Goal: Task Accomplishment & Management: Manage account settings

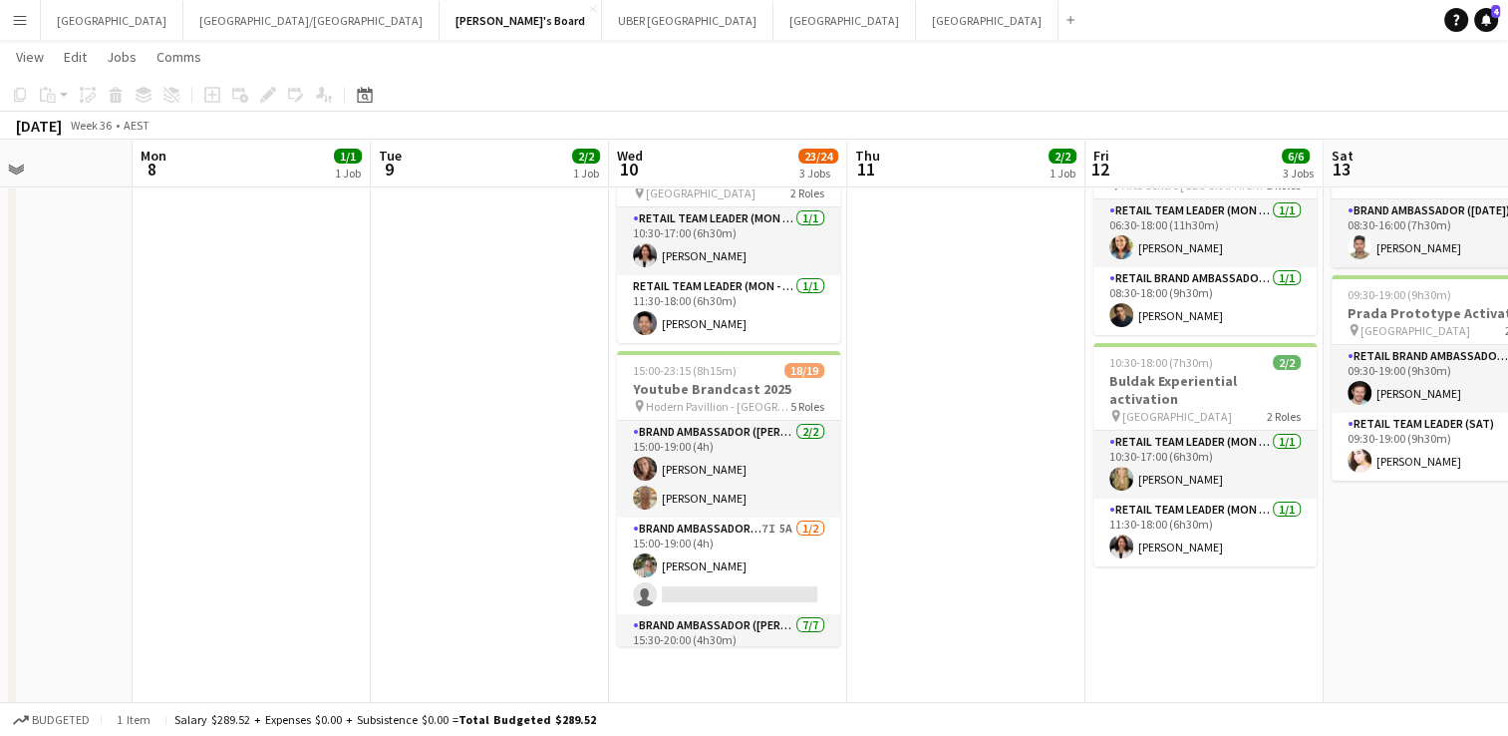
scroll to position [323, 0]
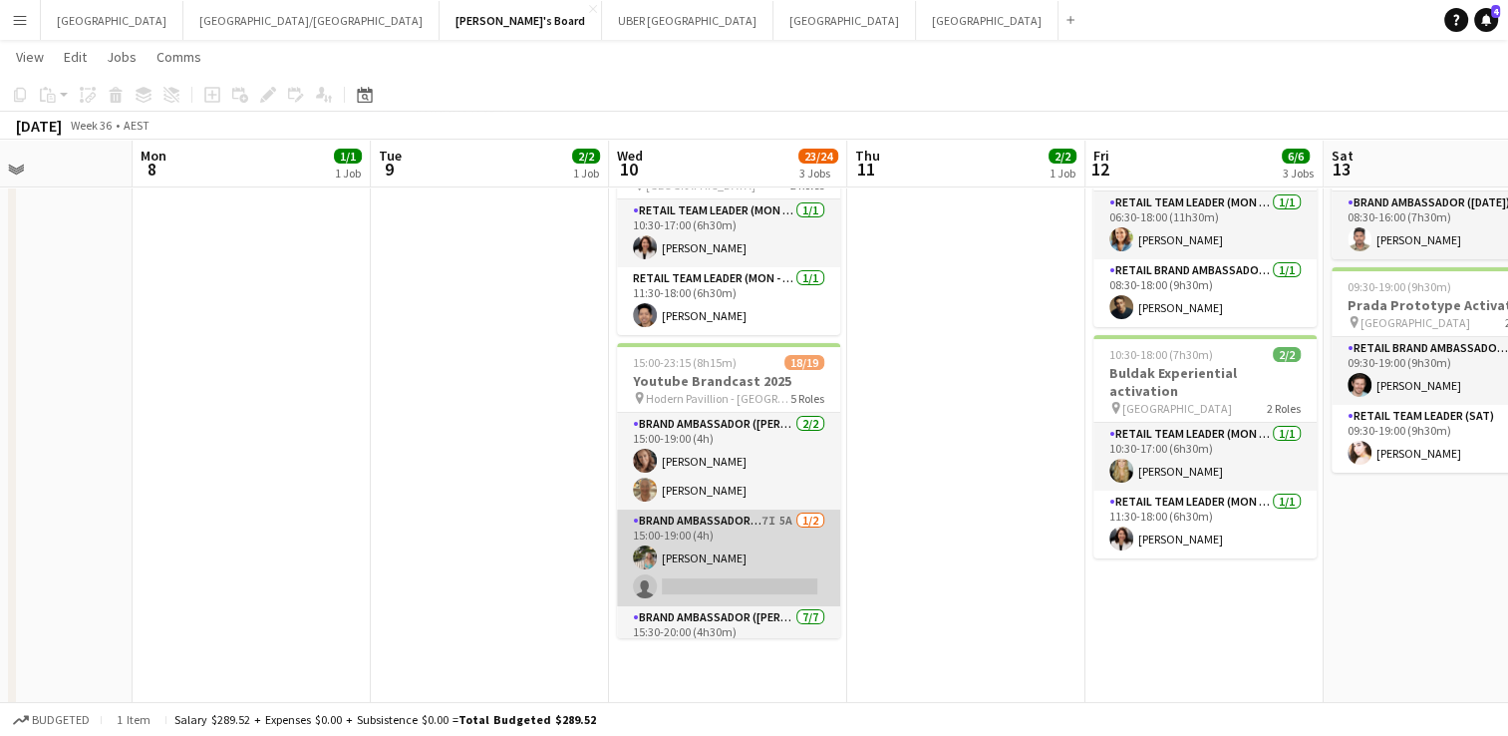
click at [743, 568] on app-card-role "Brand Ambassador (Mon - Fri) 7I 5A [DATE] 15:00-19:00 (4h) [PERSON_NAME] single…" at bounding box center [728, 557] width 223 height 97
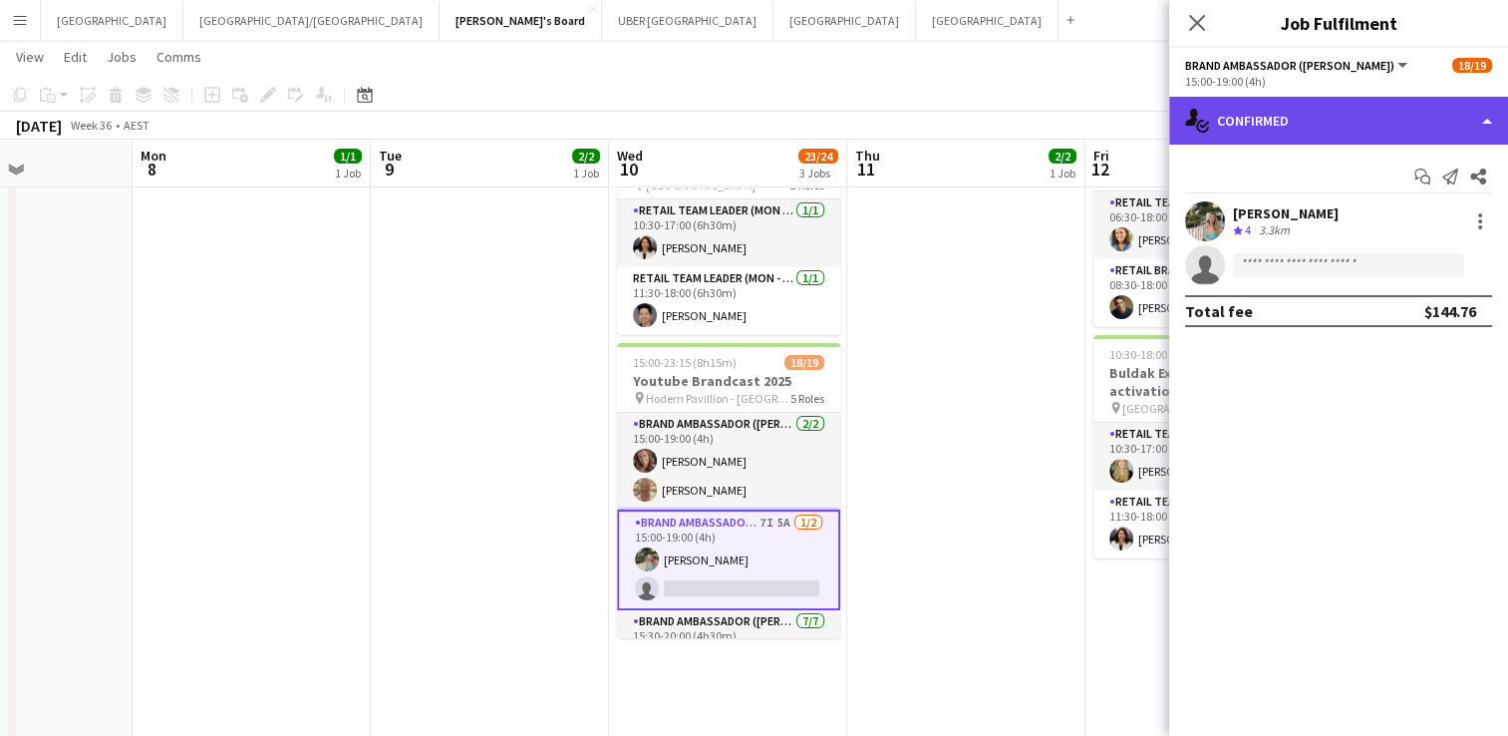
click at [1284, 117] on div "single-neutral-actions-check-2 Confirmed" at bounding box center [1338, 121] width 339 height 48
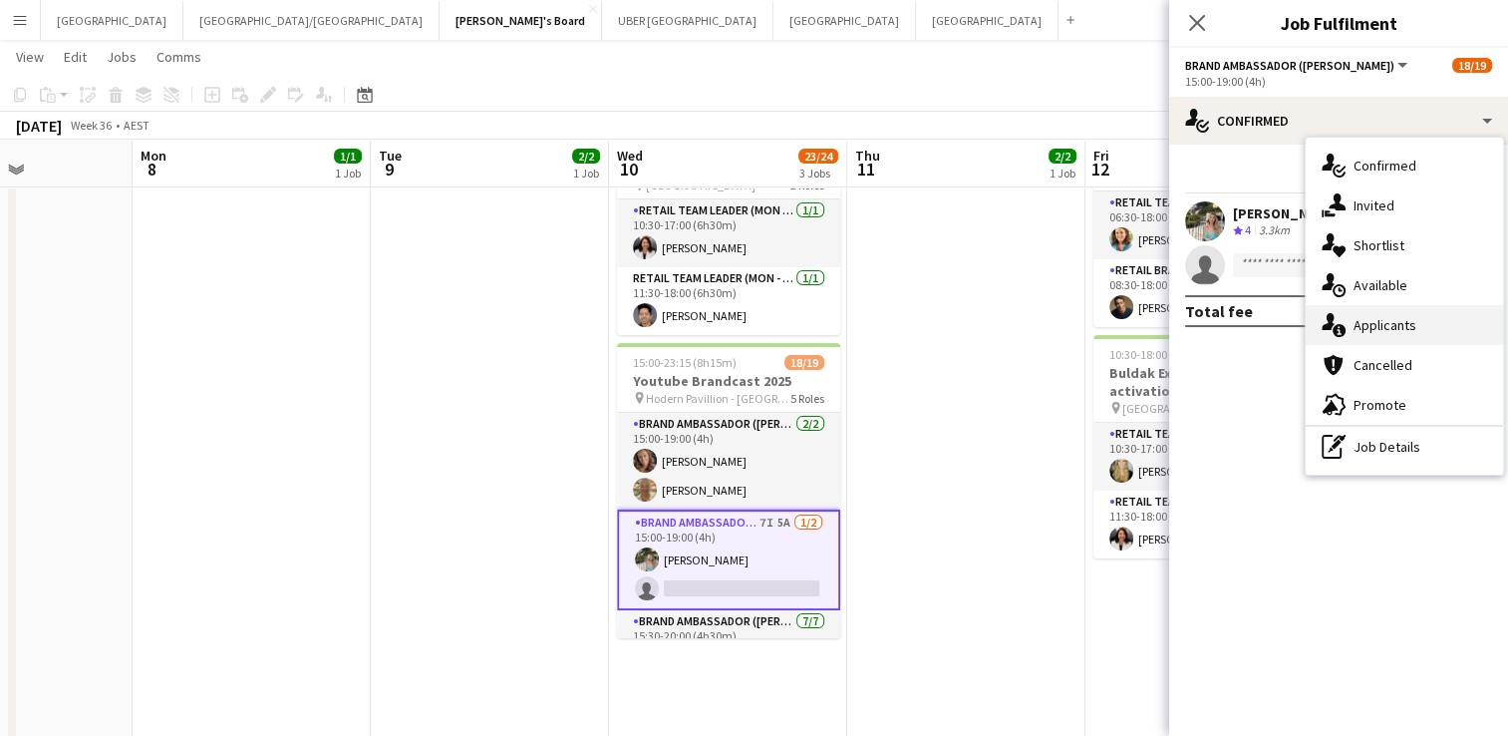
click at [1391, 308] on div "single-neutral-actions-information Applicants" at bounding box center [1404, 325] width 197 height 40
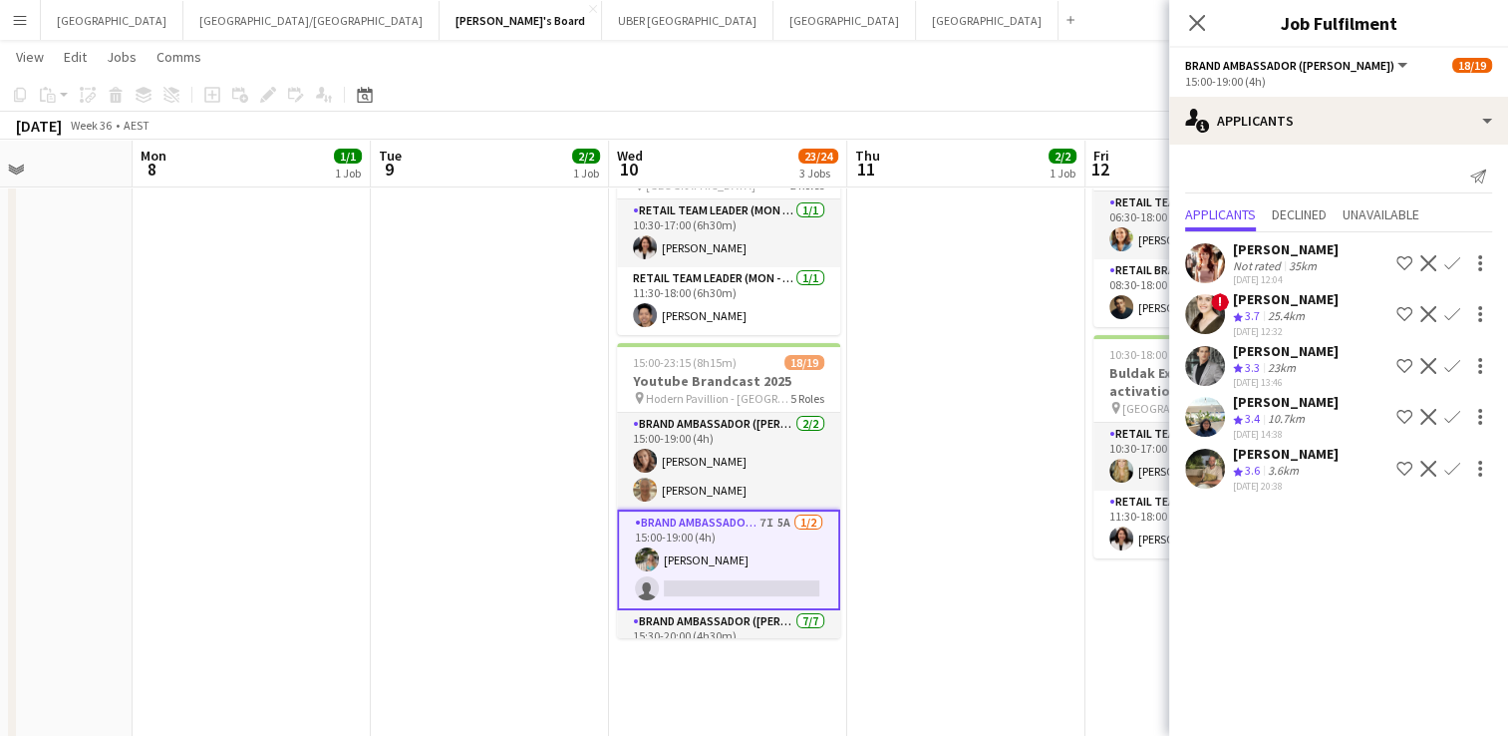
click at [1268, 451] on div "[PERSON_NAME]" at bounding box center [1286, 454] width 106 height 18
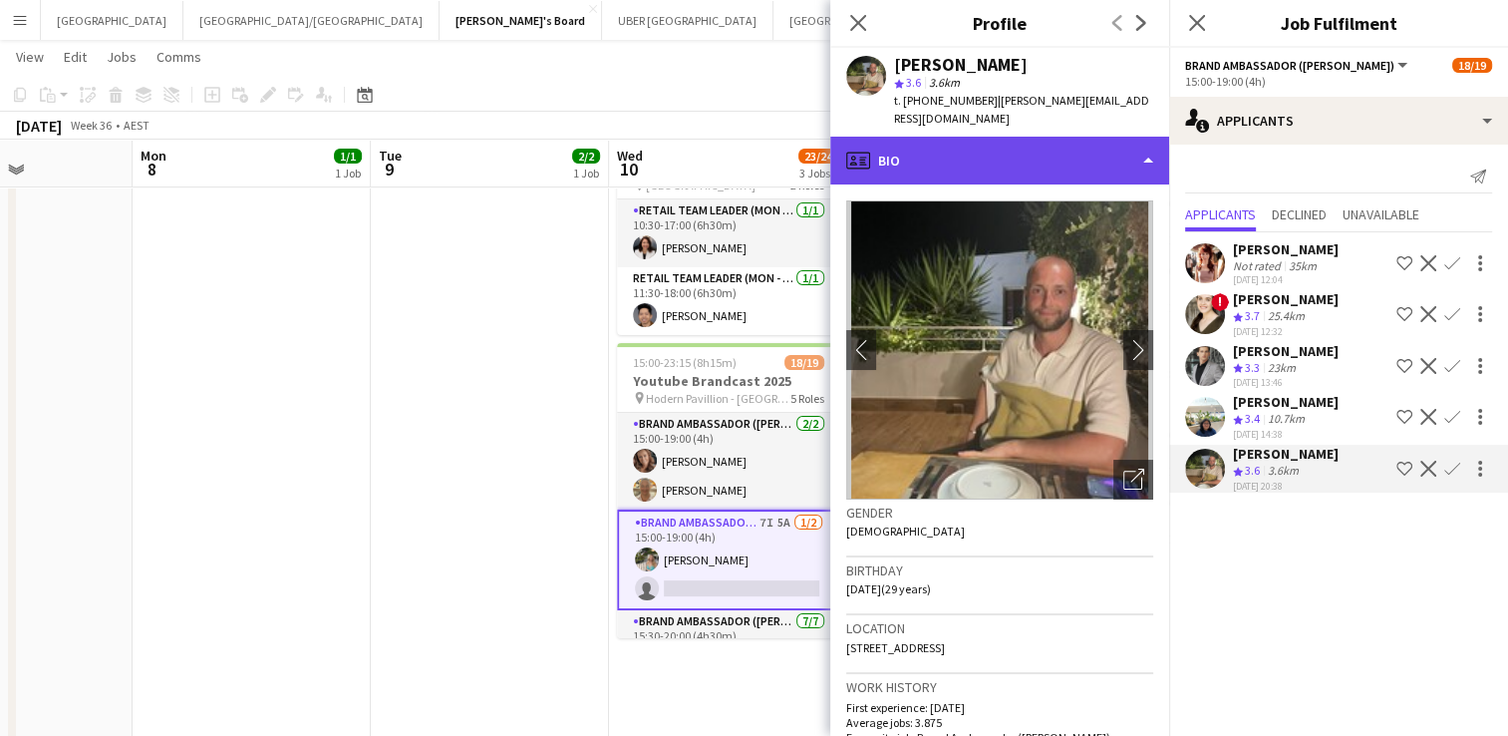
click at [969, 137] on div "profile Bio" at bounding box center [999, 161] width 339 height 48
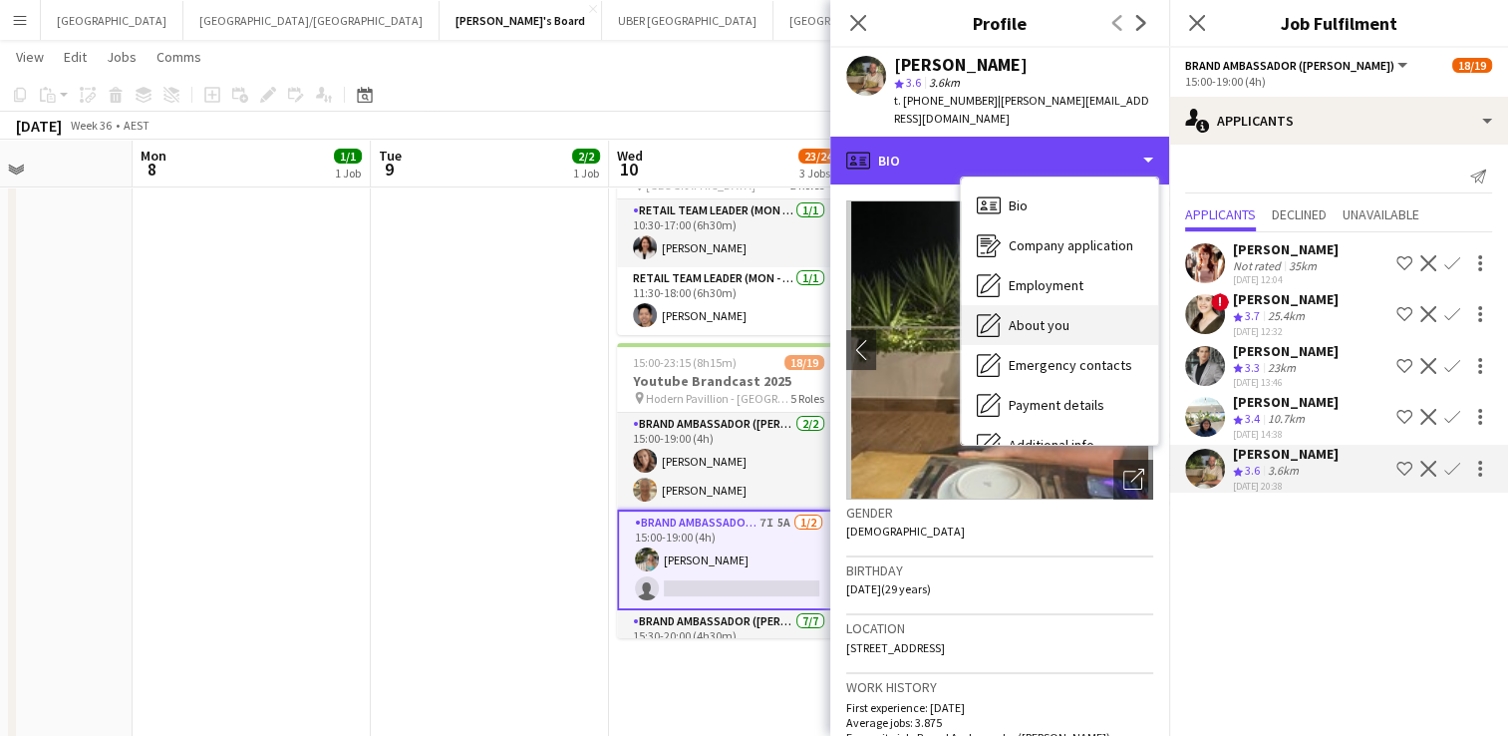
scroll to position [148, 0]
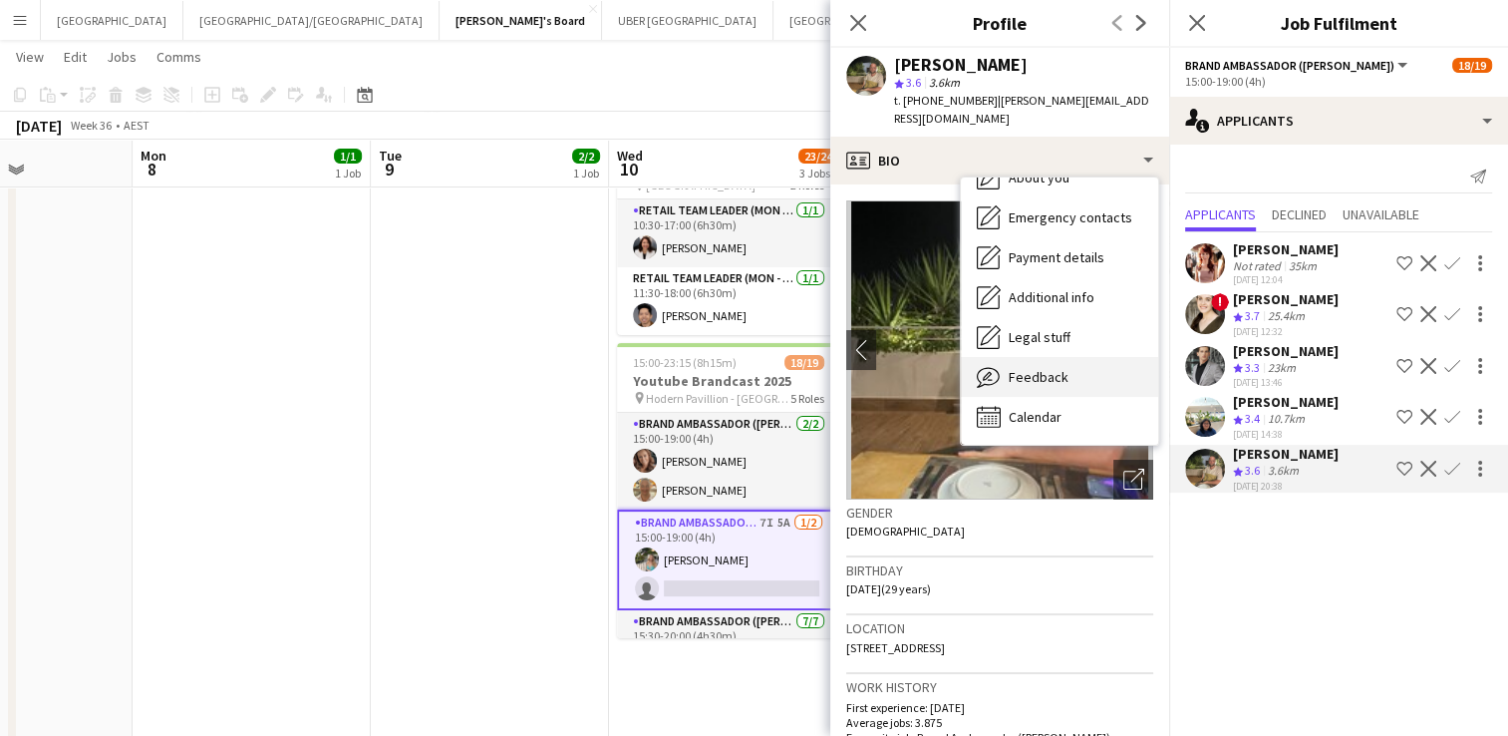
click at [1009, 368] on span "Feedback" at bounding box center [1039, 377] width 60 height 18
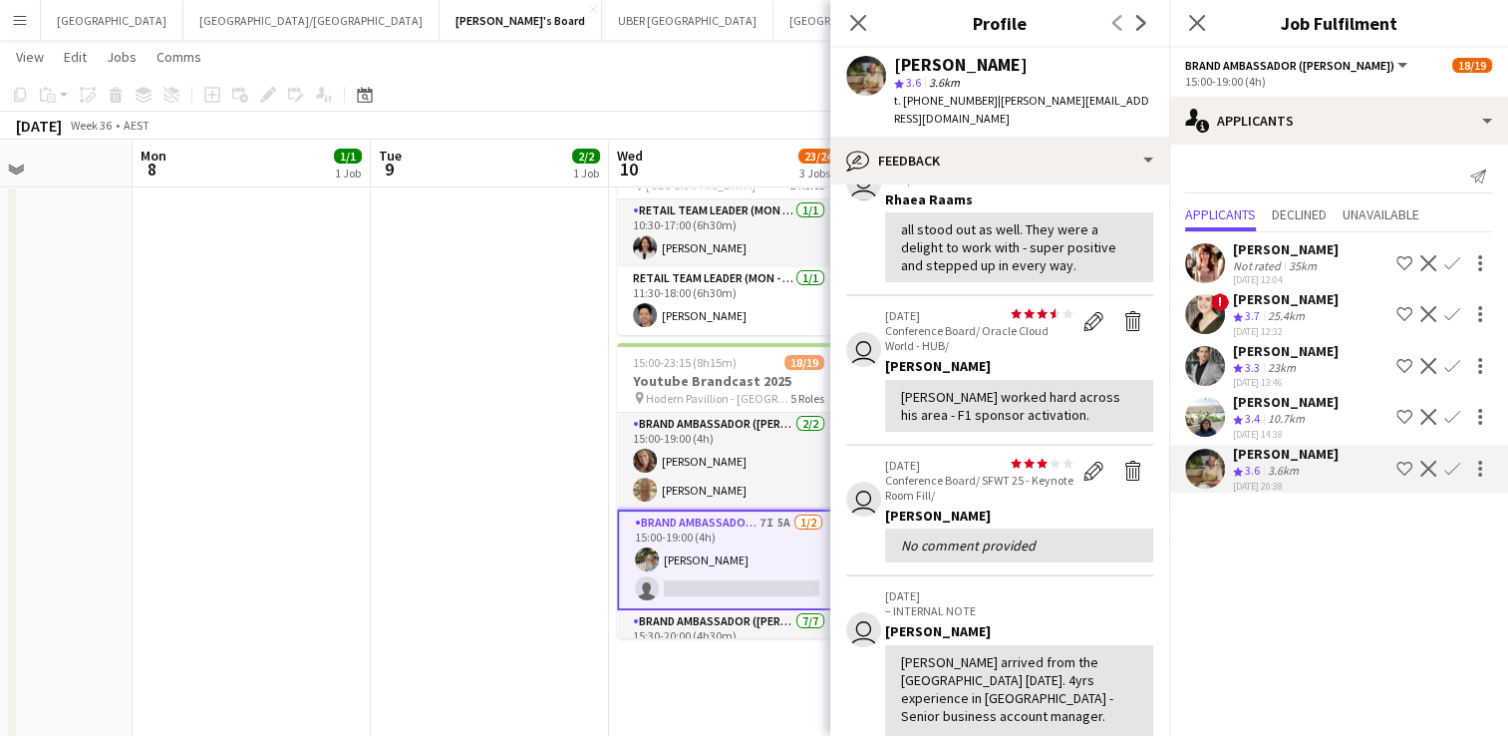
scroll to position [0, 0]
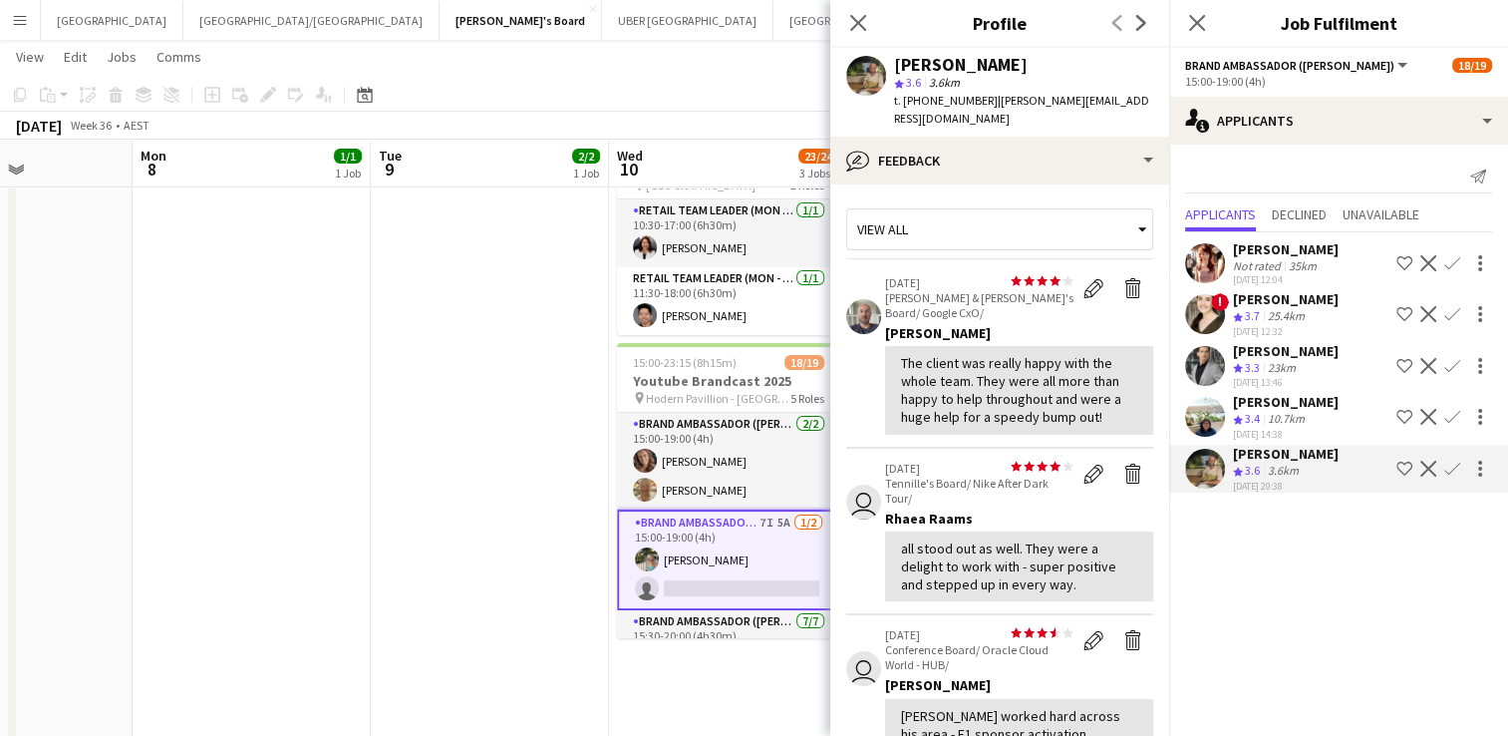
click at [1449, 460] on app-icon "Confirm" at bounding box center [1452, 468] width 16 height 16
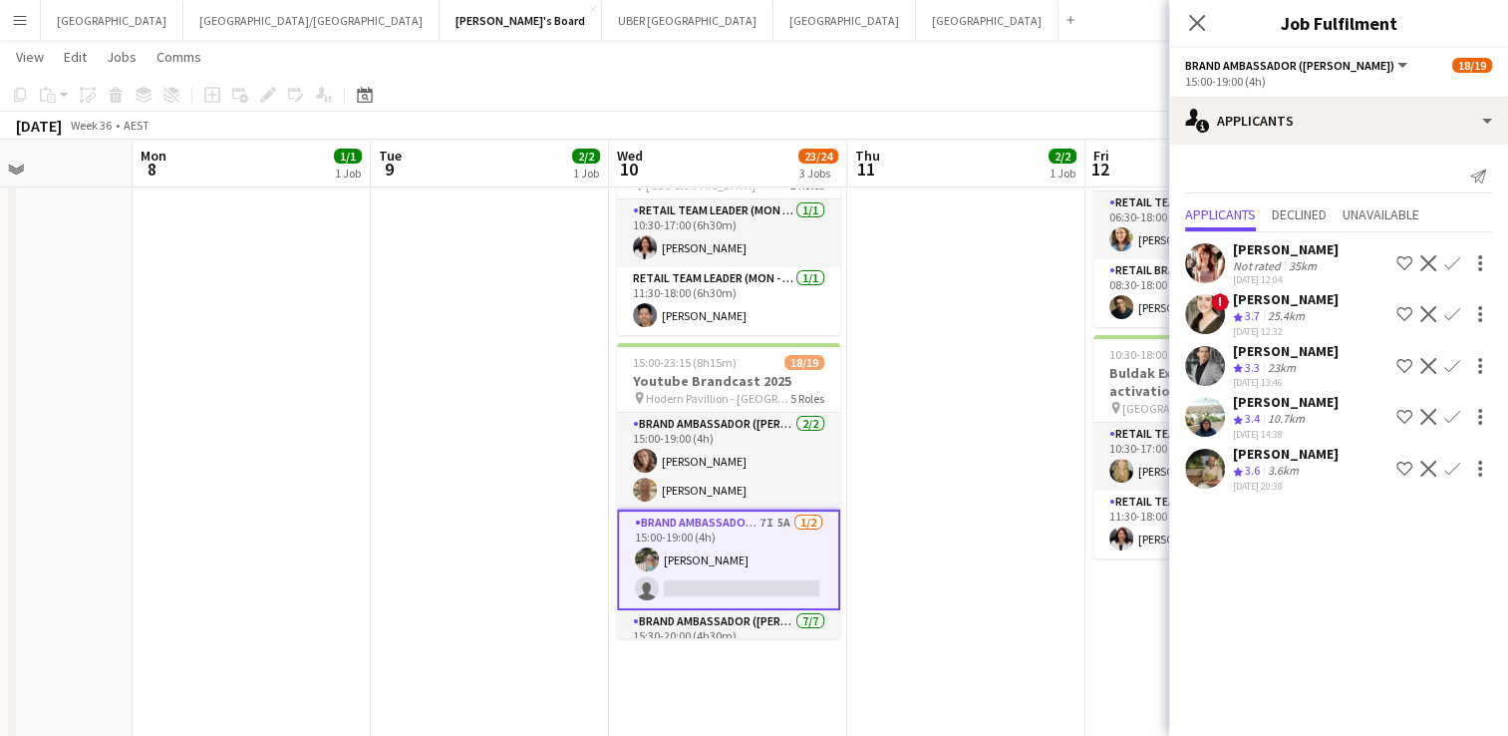
click at [1445, 462] on app-icon "Confirm" at bounding box center [1452, 468] width 16 height 16
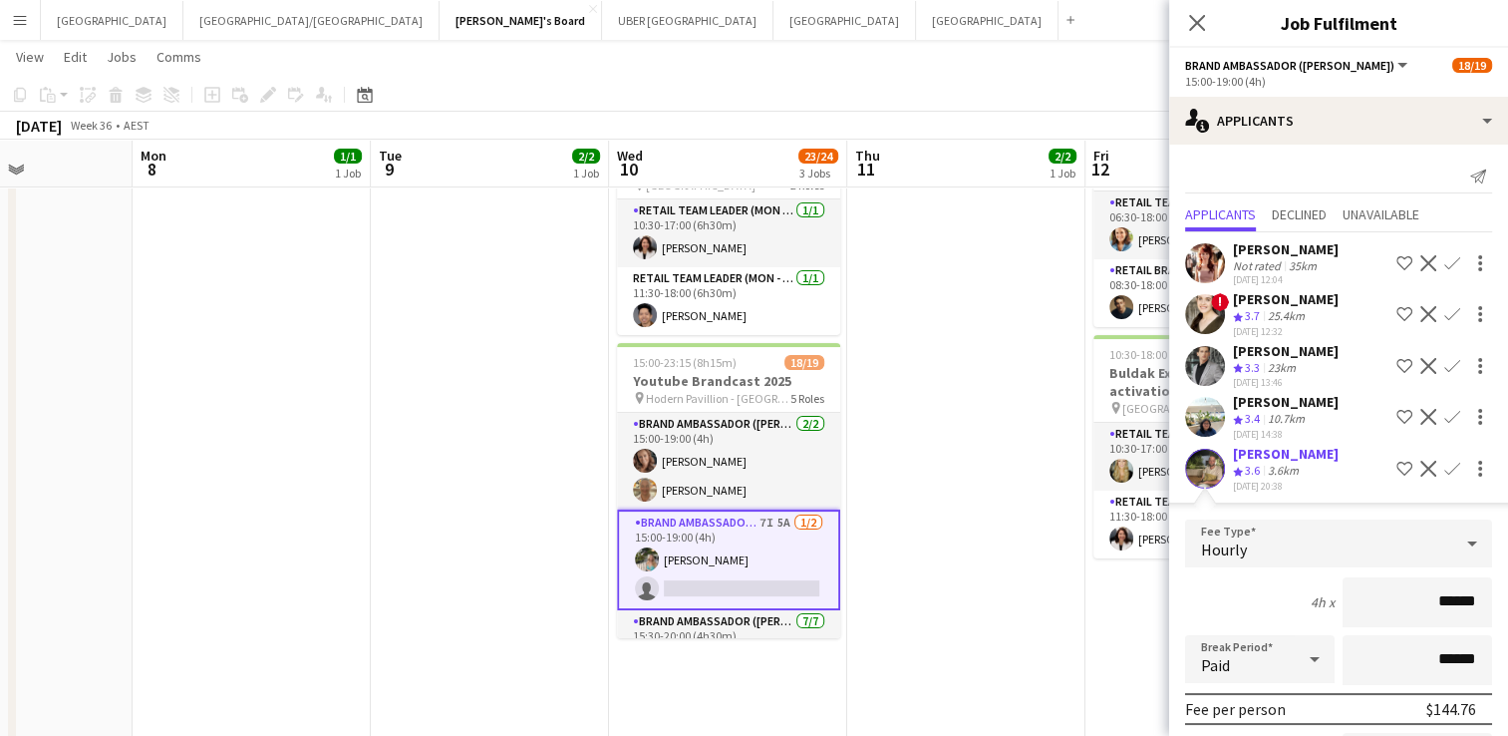
scroll to position [221, 0]
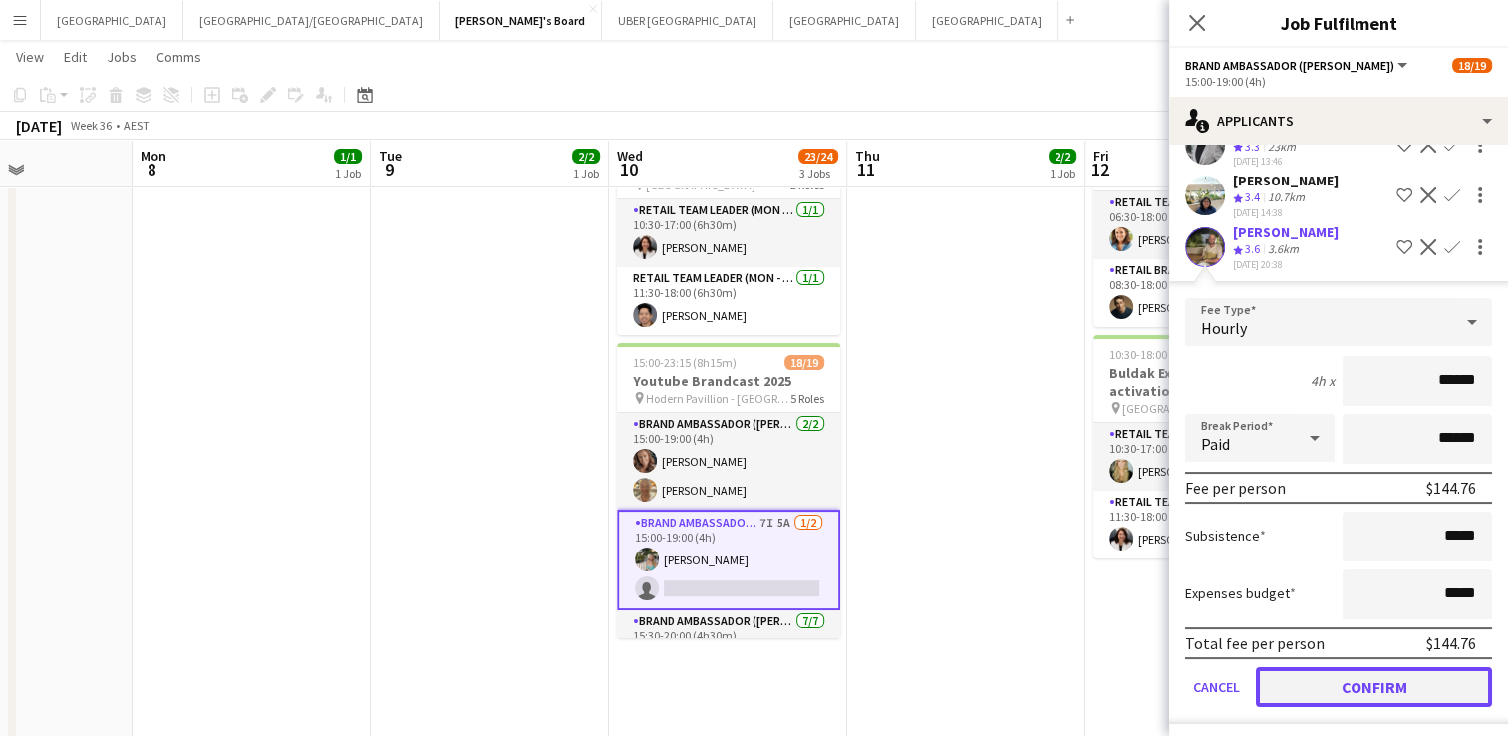
click at [1312, 675] on button "Confirm" at bounding box center [1374, 687] width 236 height 40
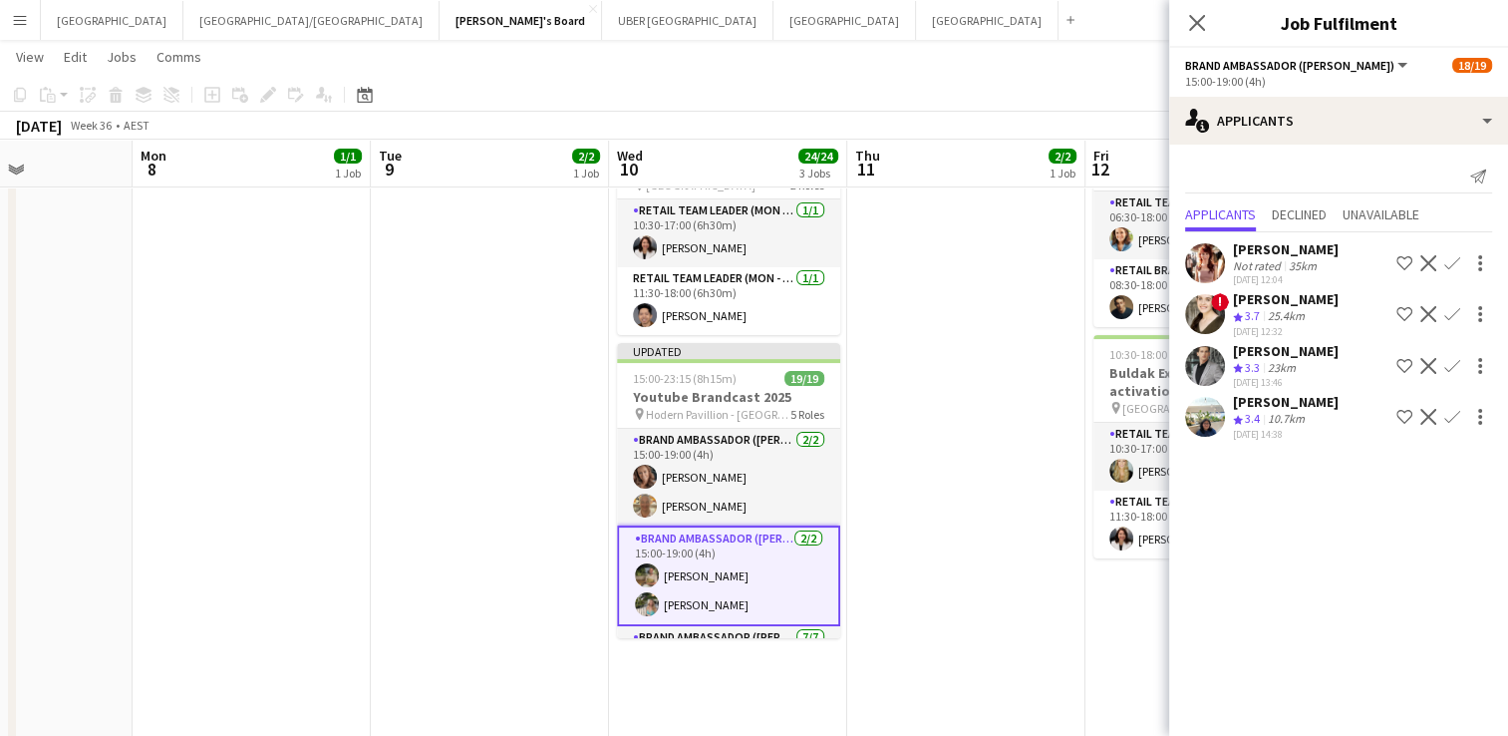
scroll to position [0, 0]
click at [1196, 23] on icon at bounding box center [1196, 22] width 19 height 19
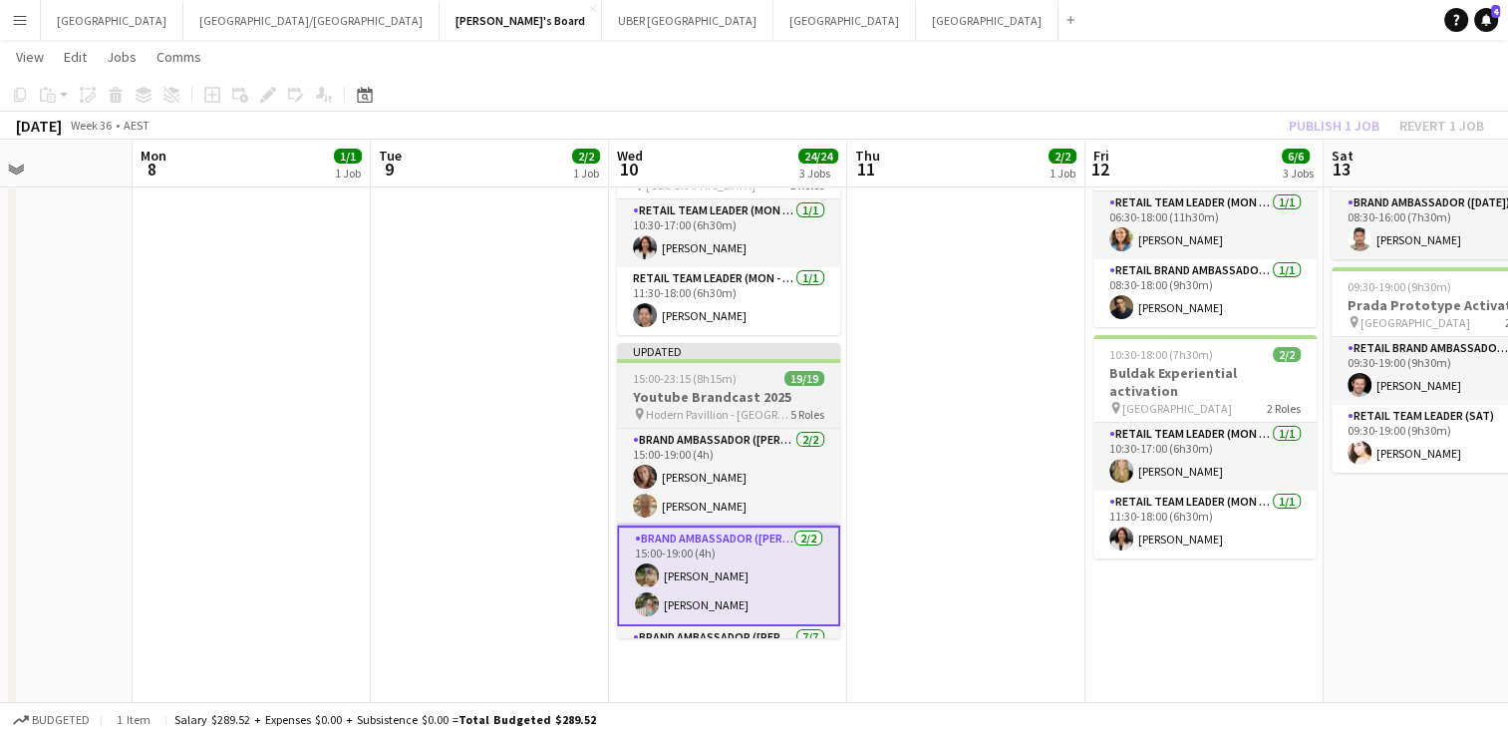
click at [709, 368] on app-job-card "Updated 15:00-23:15 (8h15m) 19/19 Youtube Brandcast 2025 pin Hodern Pavillion -…" at bounding box center [728, 490] width 223 height 295
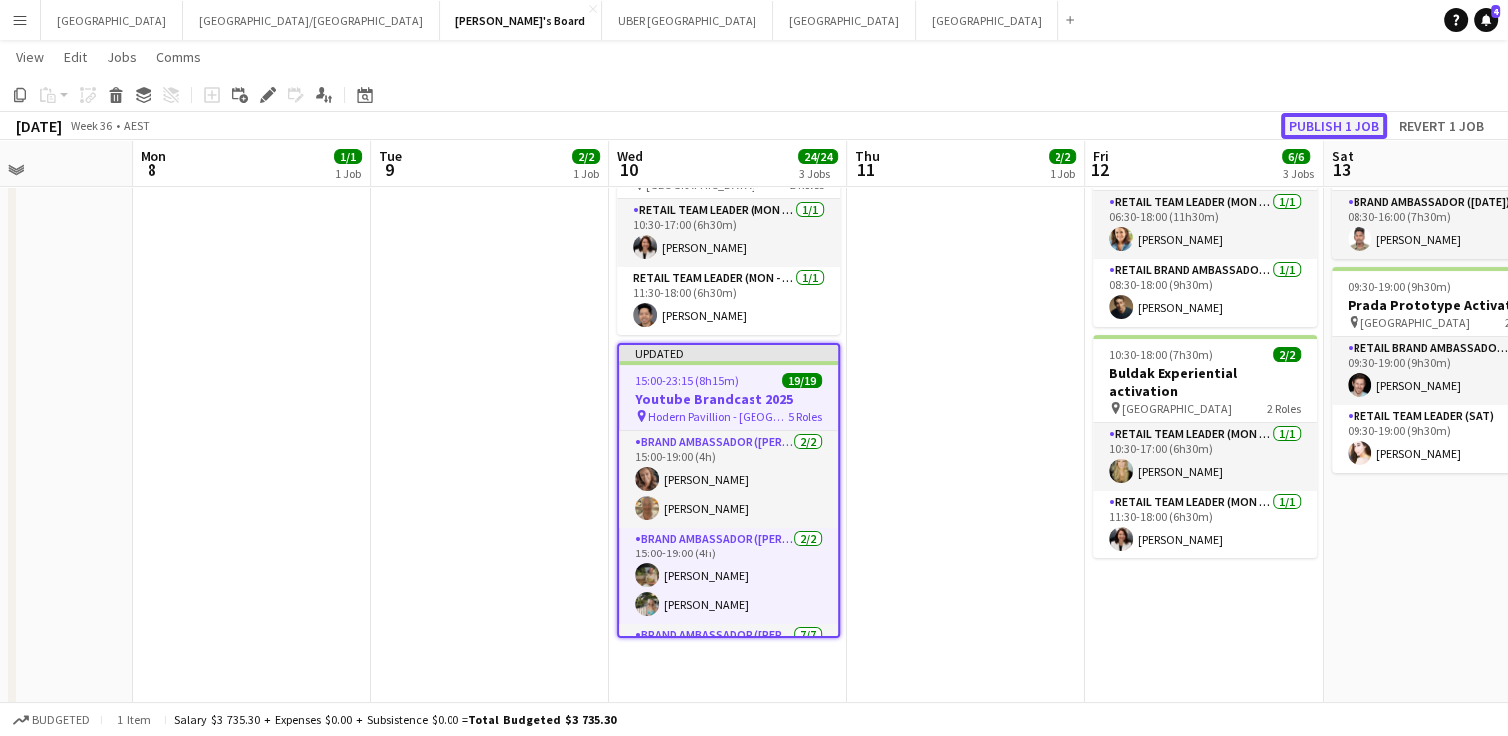
click at [1315, 128] on button "Publish 1 job" at bounding box center [1334, 126] width 107 height 26
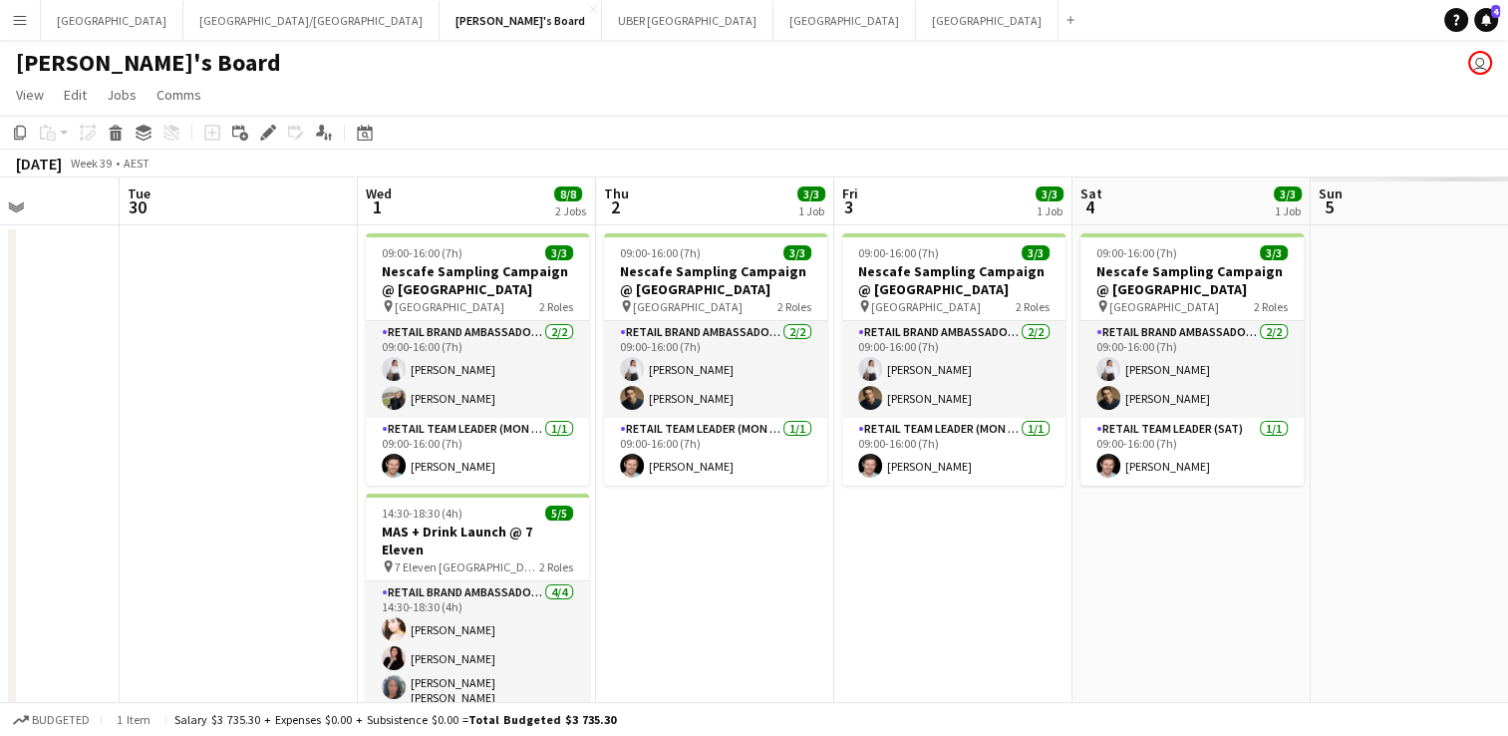
scroll to position [0, 582]
